Goal: Navigation & Orientation: Find specific page/section

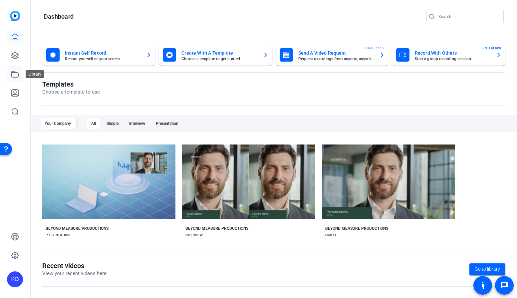
click at [14, 71] on icon at bounding box center [15, 74] width 8 height 8
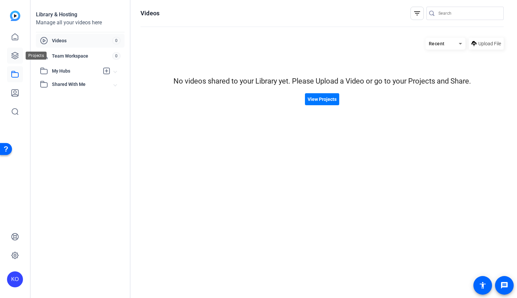
click at [16, 58] on icon at bounding box center [15, 55] width 7 height 7
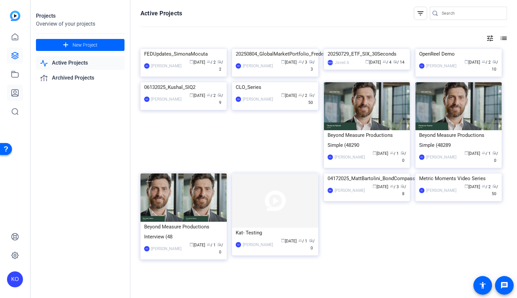
click at [16, 92] on icon at bounding box center [15, 93] width 8 height 8
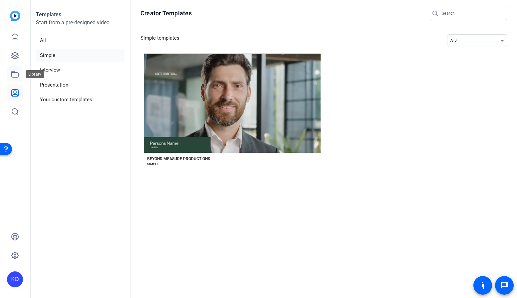
click at [18, 80] on link at bounding box center [15, 74] width 16 height 16
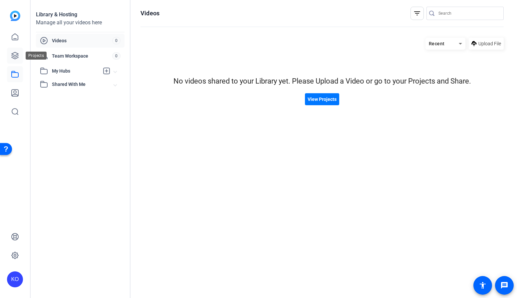
click at [17, 57] on icon at bounding box center [15, 56] width 8 height 8
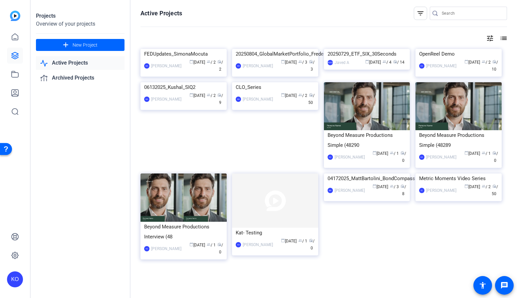
click at [78, 68] on link "Active Projects" at bounding box center [80, 63] width 89 height 14
click at [78, 77] on link "Archived Projects" at bounding box center [80, 78] width 89 height 14
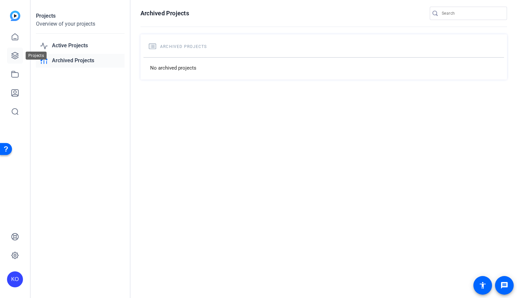
click at [18, 55] on icon at bounding box center [15, 56] width 8 height 8
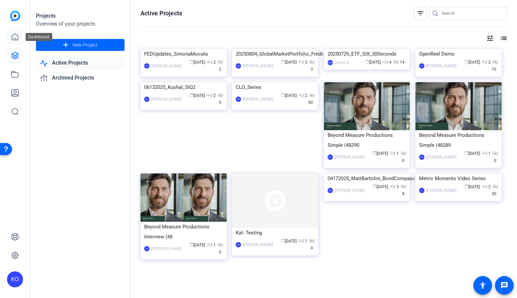
click at [12, 38] on icon at bounding box center [15, 37] width 6 height 6
